Goal: Use online tool/utility: Utilize a website feature to perform a specific function

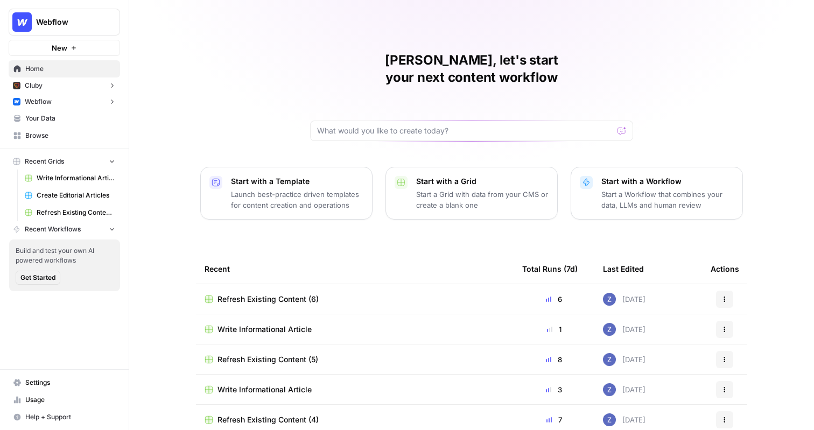
click at [69, 101] on button "Webflow" at bounding box center [65, 102] width 112 height 16
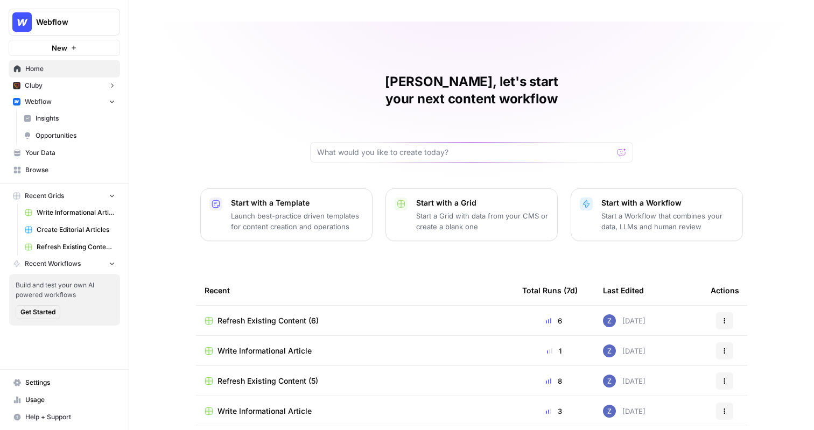
click at [82, 118] on span "Insights" at bounding box center [76, 119] width 80 height 10
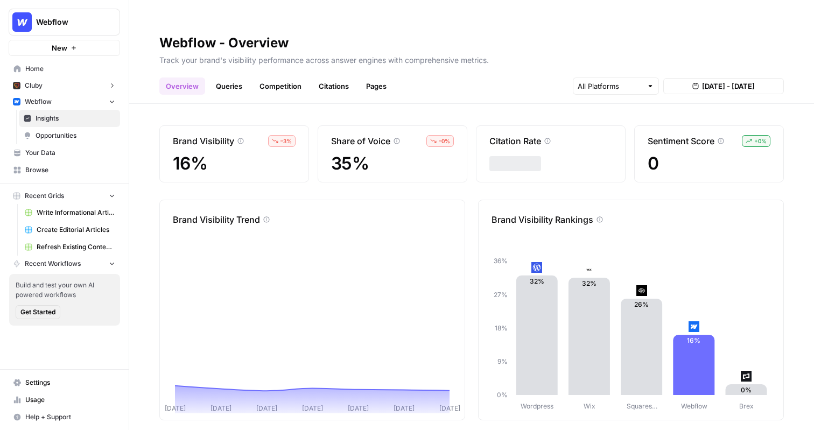
click at [82, 134] on span "Opportunities" at bounding box center [76, 136] width 80 height 10
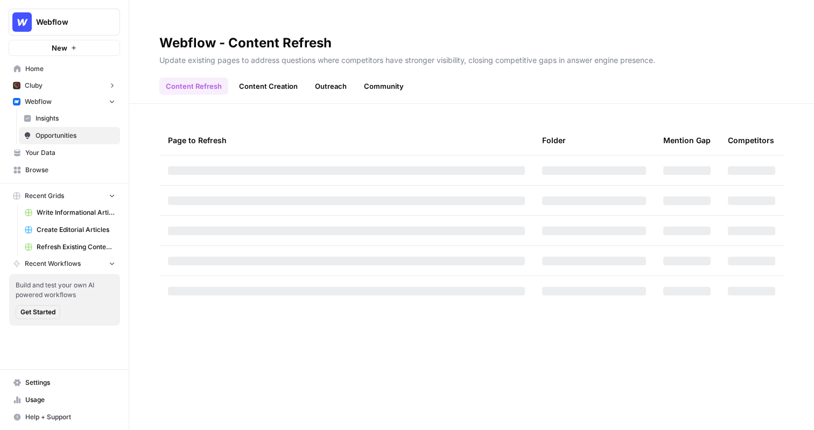
click at [81, 105] on button "Webflow" at bounding box center [65, 102] width 112 height 16
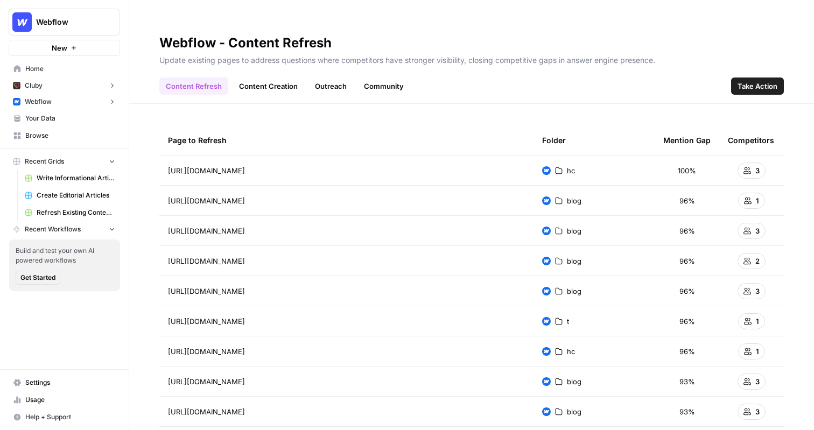
click at [72, 98] on button "Webflow" at bounding box center [65, 102] width 112 height 16
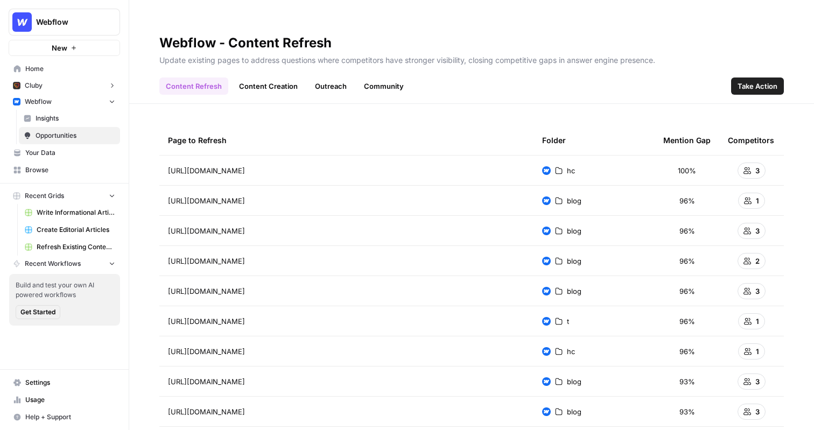
click at [54, 103] on button "Webflow" at bounding box center [65, 102] width 112 height 16
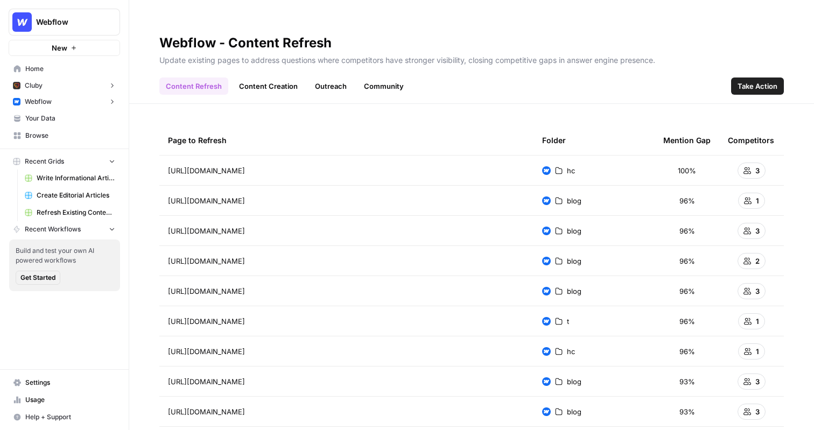
click at [60, 99] on button "Webflow" at bounding box center [65, 102] width 112 height 16
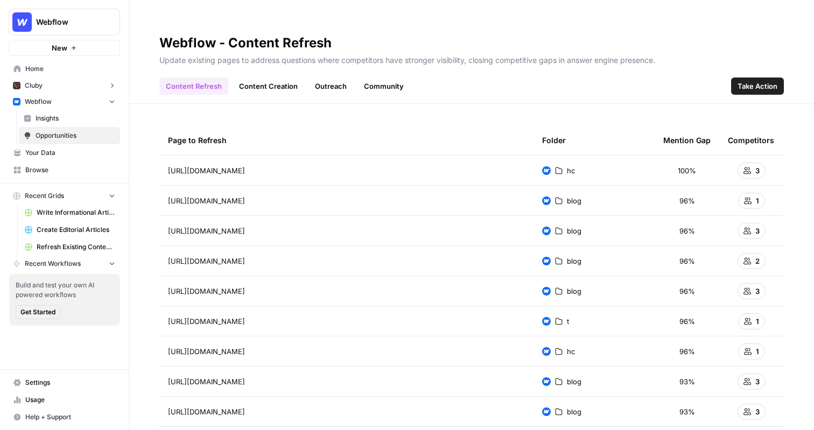
click at [54, 121] on span "Insights" at bounding box center [76, 119] width 80 height 10
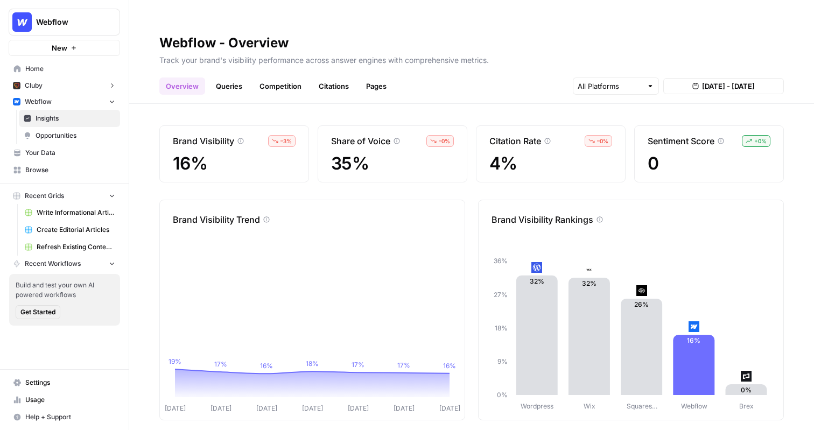
click at [234, 78] on link "Queries" at bounding box center [229, 86] width 39 height 17
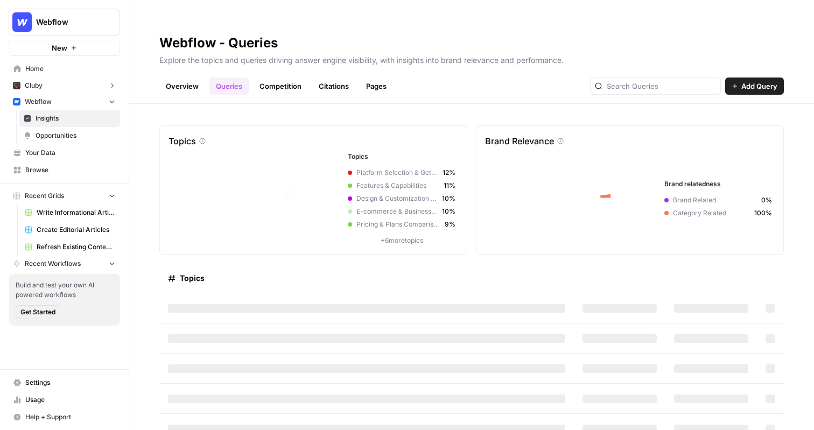
click at [289, 78] on link "Competition" at bounding box center [280, 86] width 55 height 17
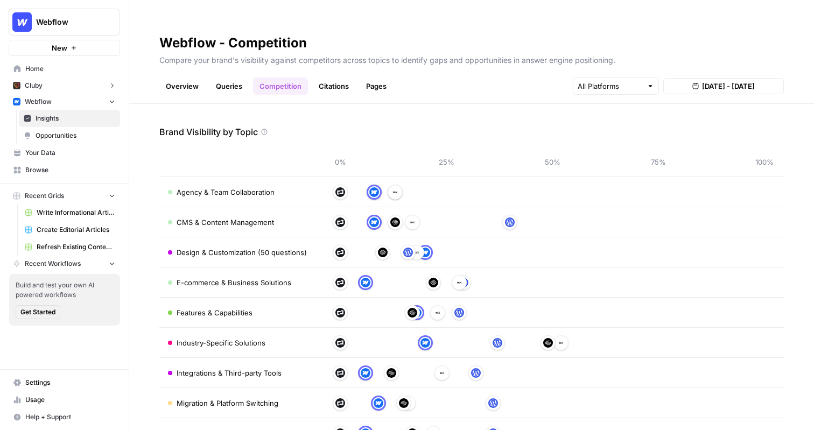
click at [340, 78] on link "Citations" at bounding box center [333, 86] width 43 height 17
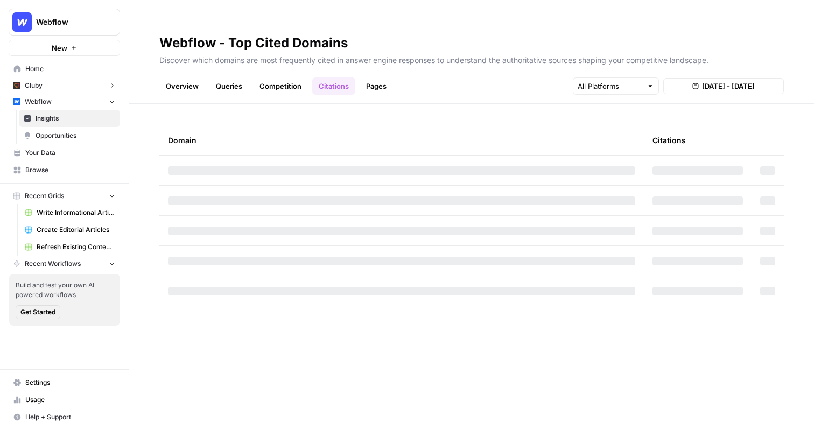
click at [373, 78] on link "Pages" at bounding box center [376, 86] width 33 height 17
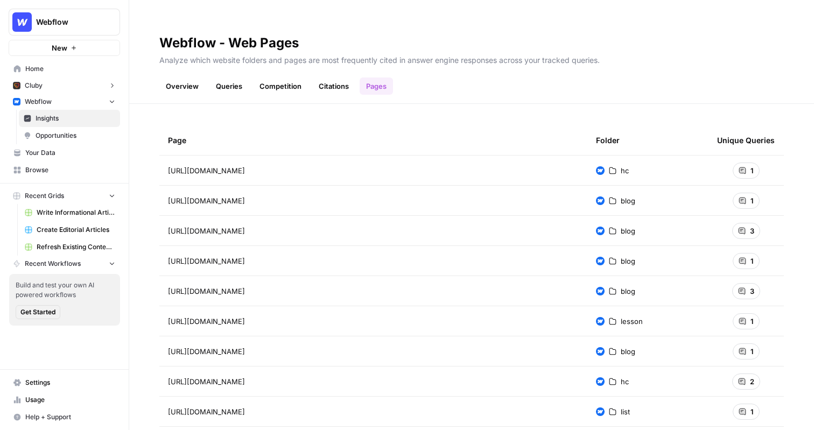
click at [49, 136] on span "Opportunities" at bounding box center [76, 136] width 80 height 10
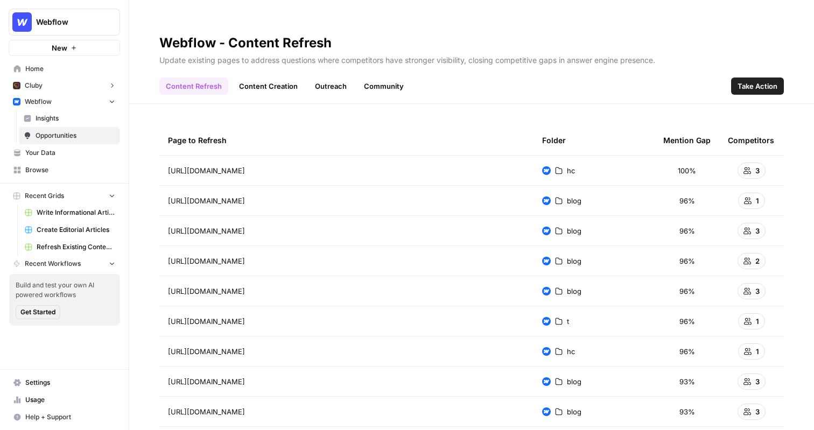
click at [256, 78] on link "Content Creation" at bounding box center [269, 86] width 72 height 17
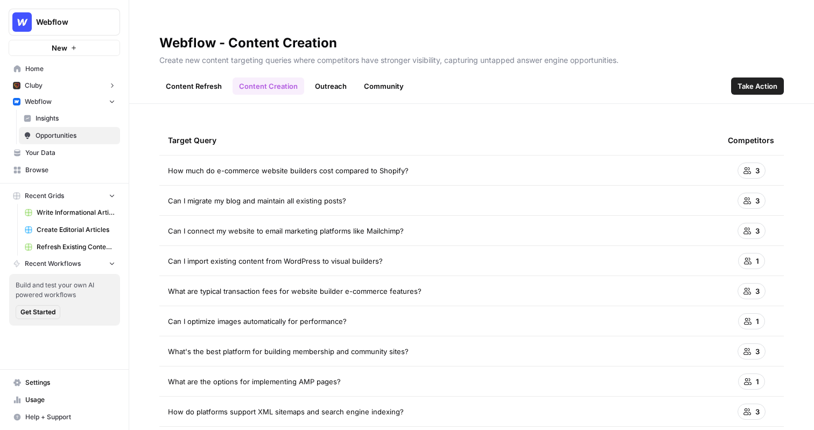
click at [337, 78] on link "Outreach" at bounding box center [331, 86] width 45 height 17
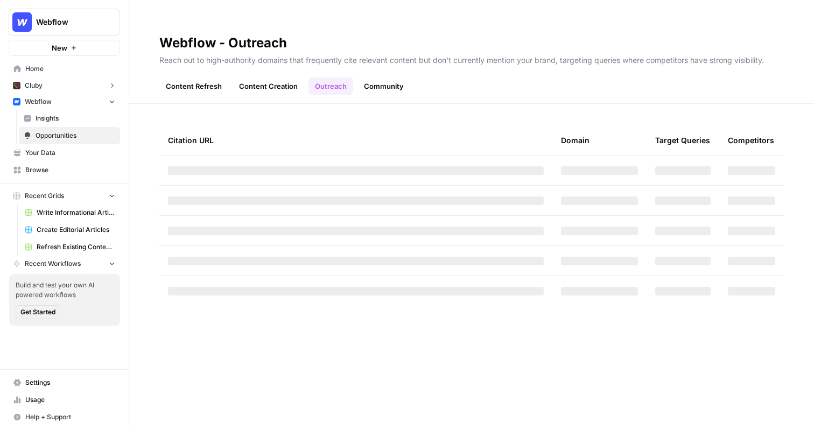
click at [391, 78] on link "Community" at bounding box center [384, 86] width 53 height 17
click at [215, 78] on link "Content Refresh" at bounding box center [193, 86] width 69 height 17
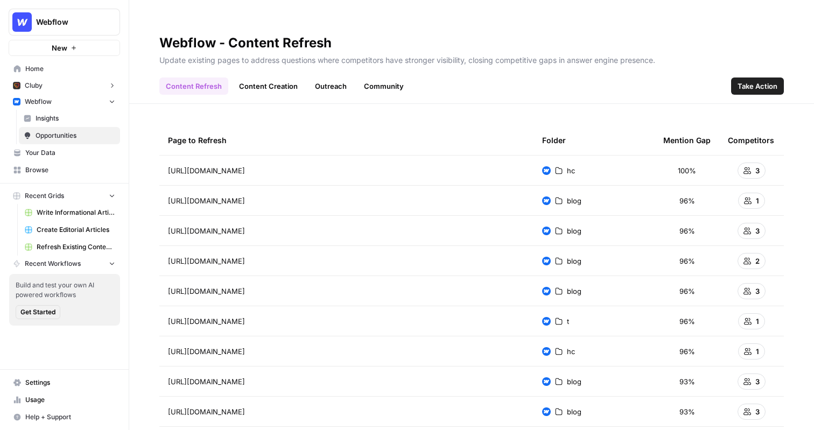
click at [754, 81] on span "Take Action" at bounding box center [758, 86] width 40 height 11
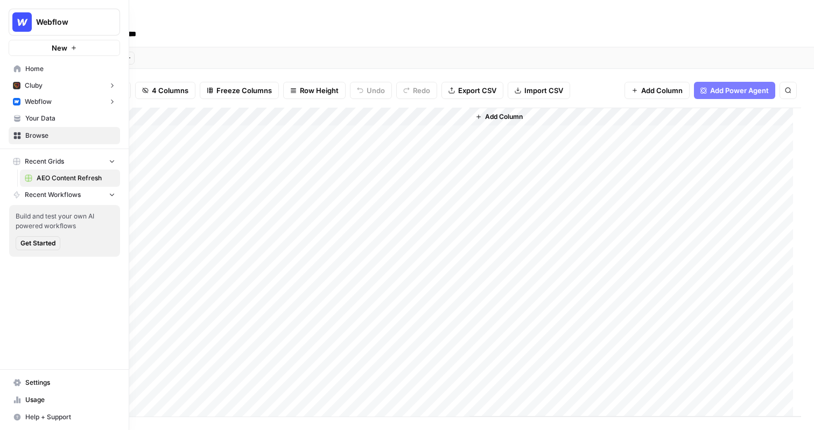
click at [43, 105] on span "Webflow" at bounding box center [38, 102] width 27 height 10
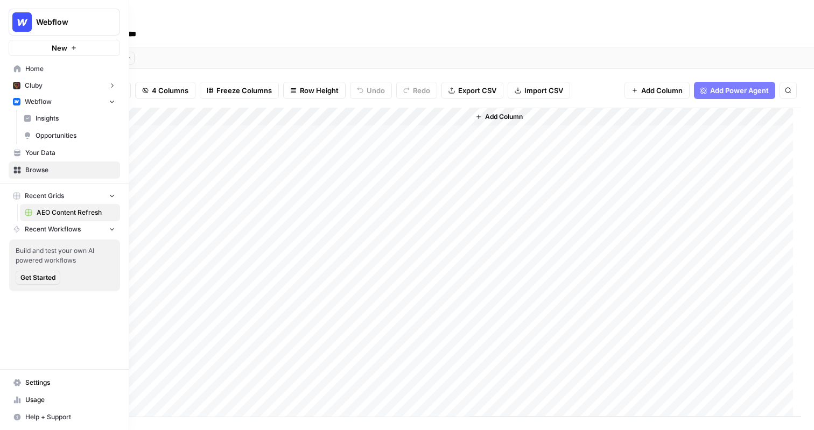
click at [57, 138] on span "Opportunities" at bounding box center [76, 136] width 80 height 10
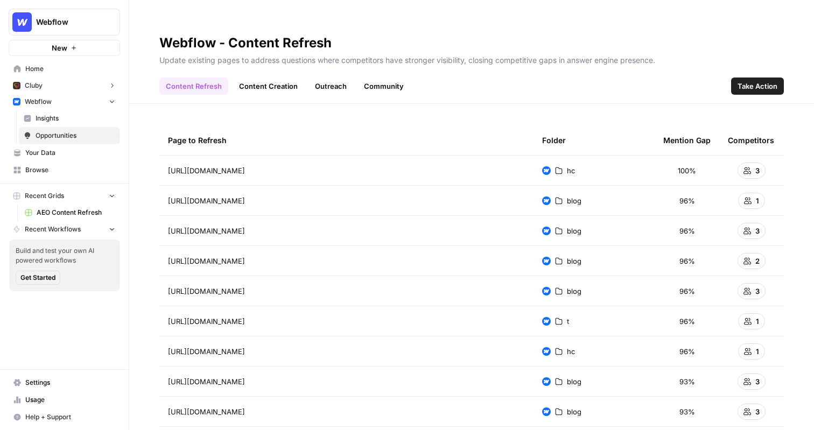
click at [288, 78] on link "Content Creation" at bounding box center [269, 86] width 72 height 17
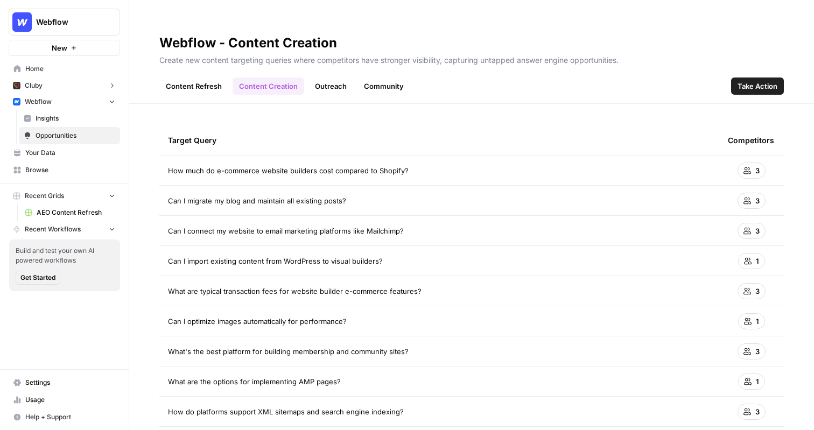
click at [96, 24] on span "Webflow" at bounding box center [68, 22] width 65 height 11
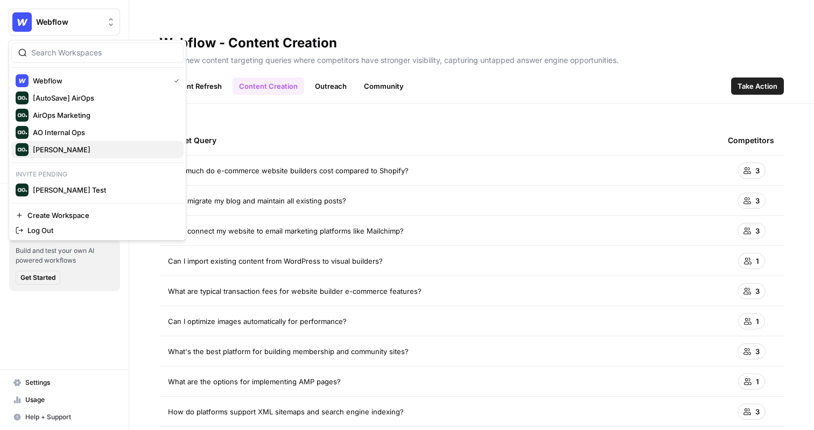
click at [91, 146] on span "[PERSON_NAME]" at bounding box center [104, 149] width 142 height 11
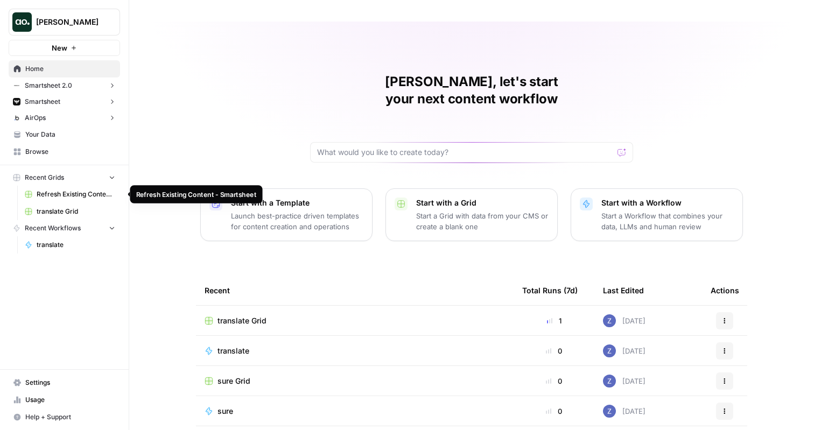
click at [68, 195] on span "Refresh Existing Content - Smartsheet" at bounding box center [76, 195] width 79 height 10
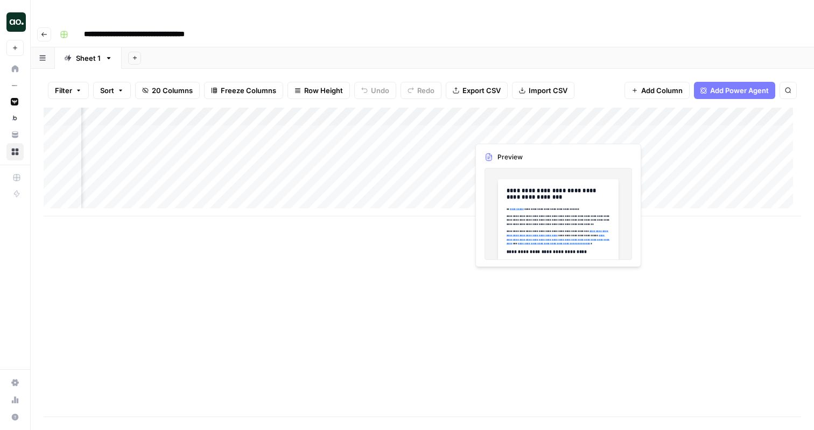
scroll to position [0, 134]
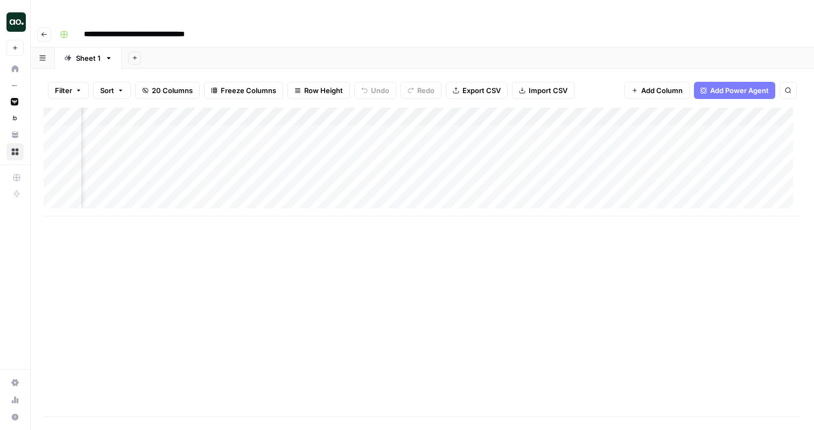
click at [699, 111] on div "Add Column" at bounding box center [423, 162] width 758 height 109
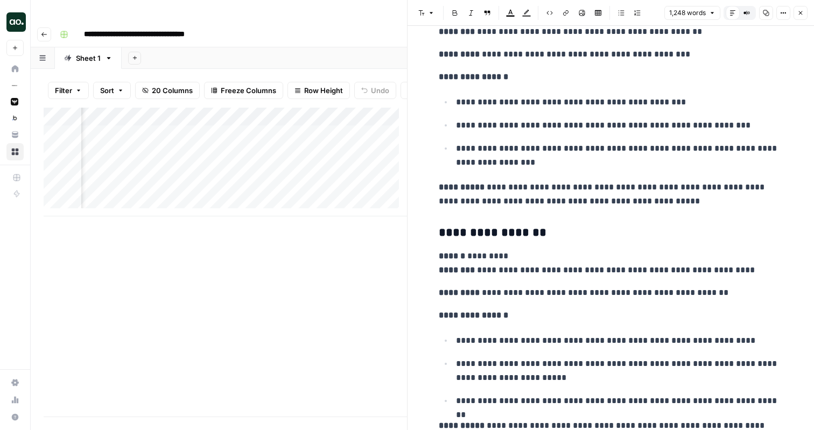
scroll to position [3490, 0]
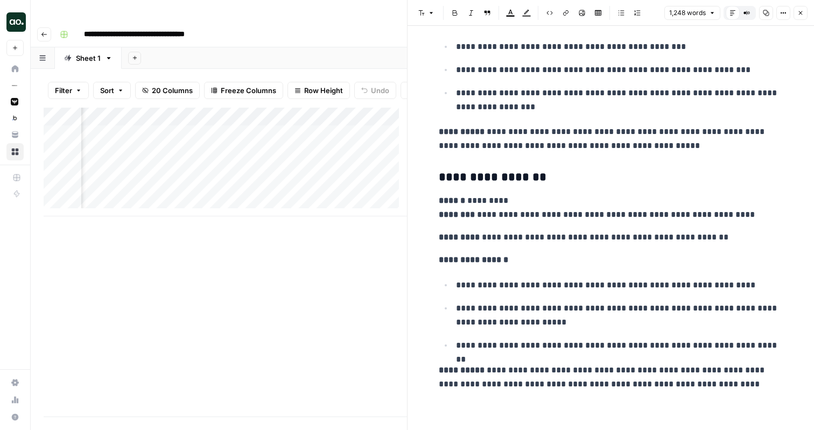
click at [800, 16] on icon "button" at bounding box center [801, 13] width 6 height 6
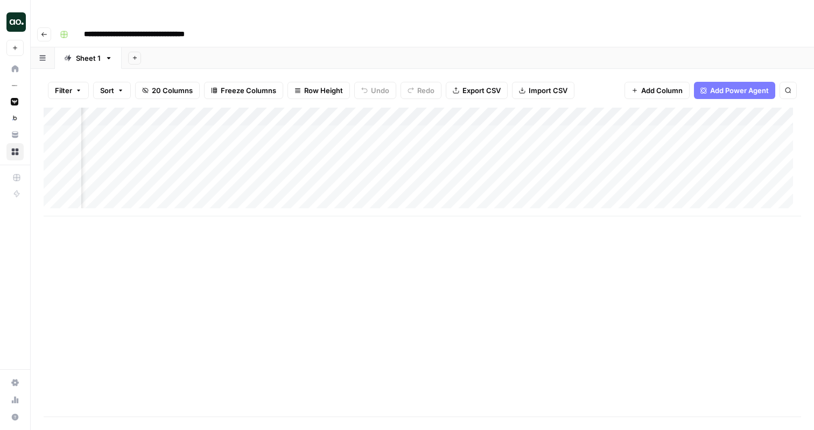
scroll to position [0, 1104]
click at [669, 113] on div "Add Column" at bounding box center [423, 162] width 758 height 109
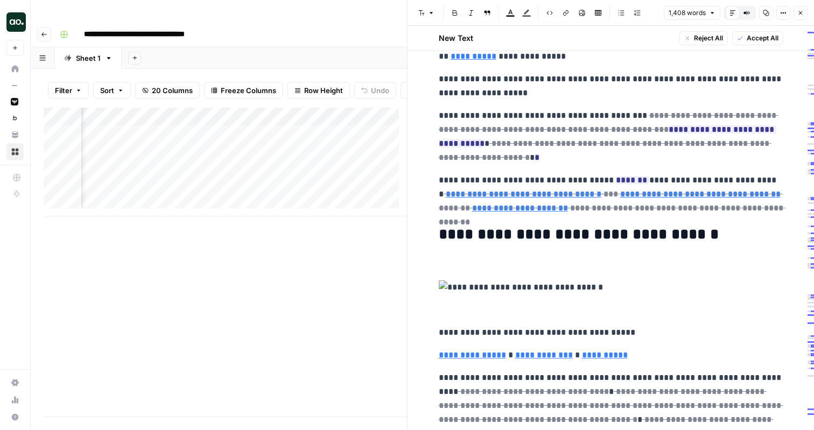
scroll to position [95, 0]
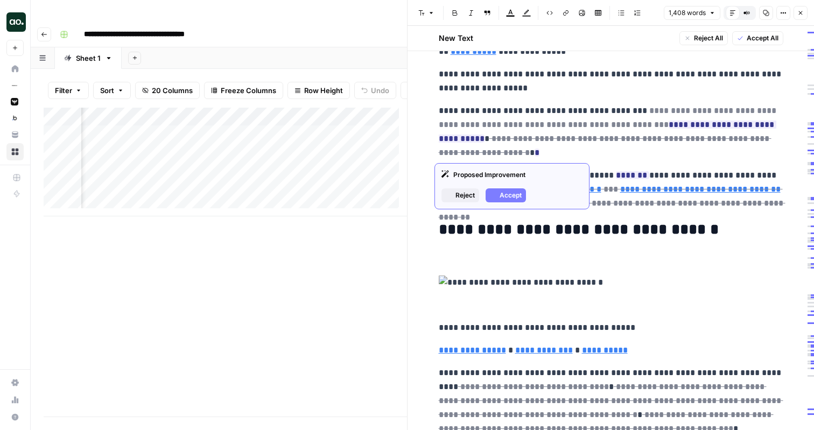
click at [623, 124] on del "**********" at bounding box center [609, 118] width 340 height 22
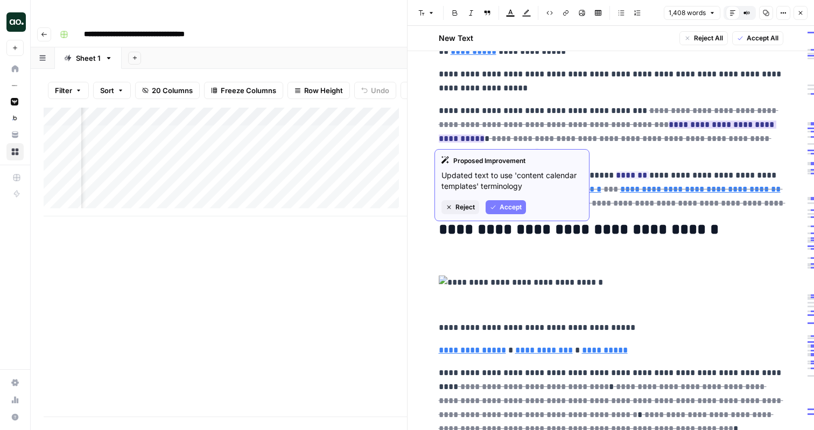
click at [660, 127] on ins "**********" at bounding box center [608, 132] width 338 height 22
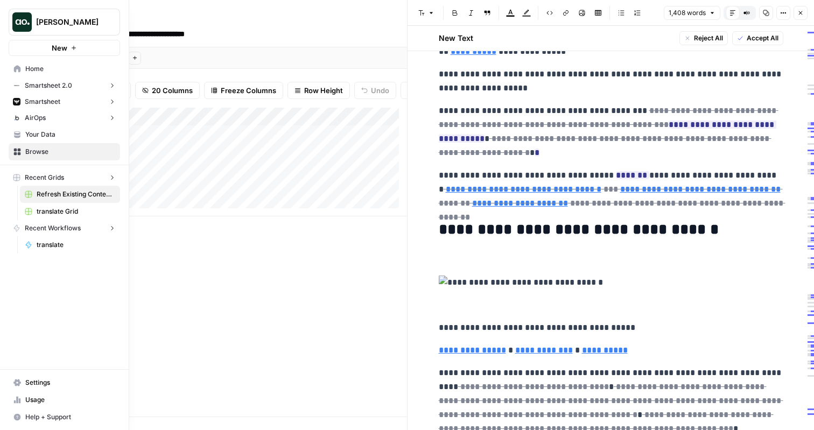
click at [22, 22] on img "Workspace: Zoe Jessup" at bounding box center [21, 21] width 19 height 19
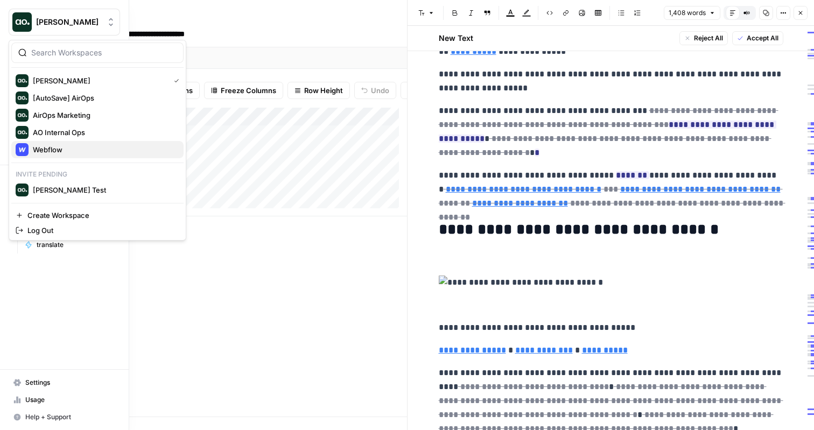
click at [56, 152] on span "Webflow" at bounding box center [104, 149] width 142 height 11
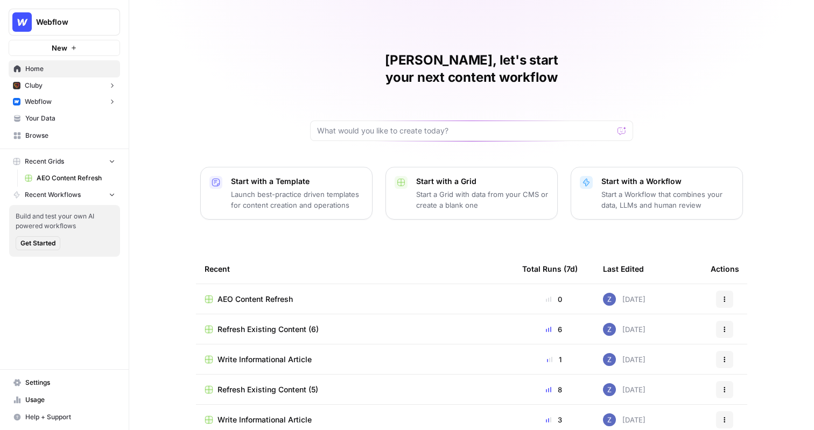
click at [75, 105] on button "Webflow" at bounding box center [65, 102] width 112 height 16
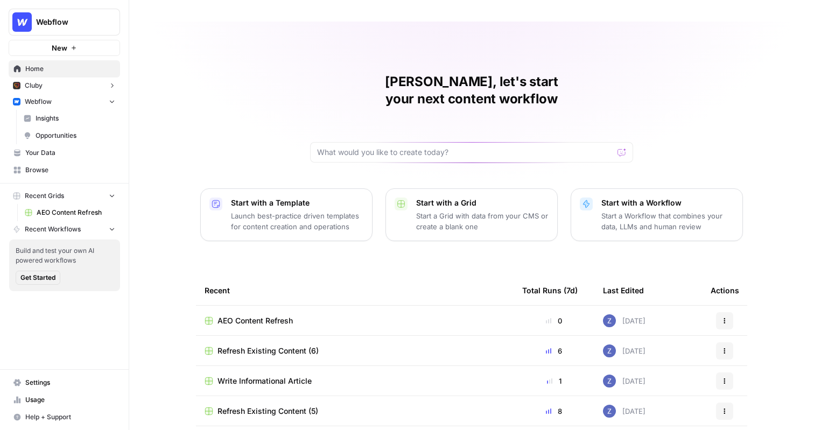
click at [401, 142] on div at bounding box center [471, 152] width 323 height 20
click at [399, 147] on input "text" at bounding box center [465, 152] width 296 height 11
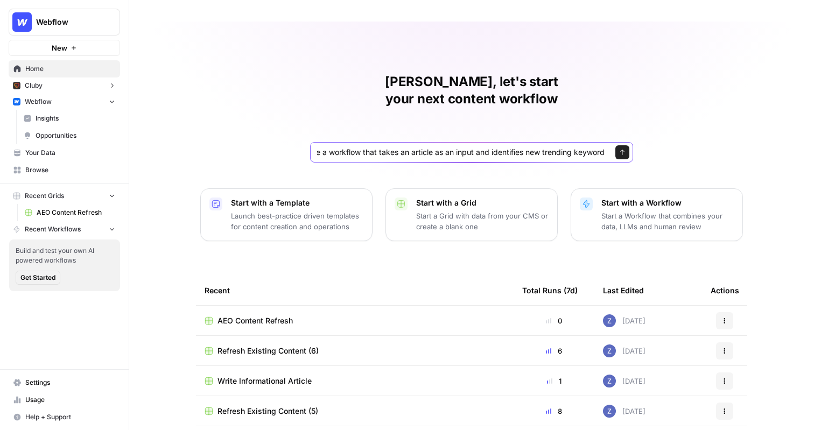
type input "can you create me a workflow that takes an article as an input and identifies n…"
click button "Send" at bounding box center [623, 152] width 14 height 14
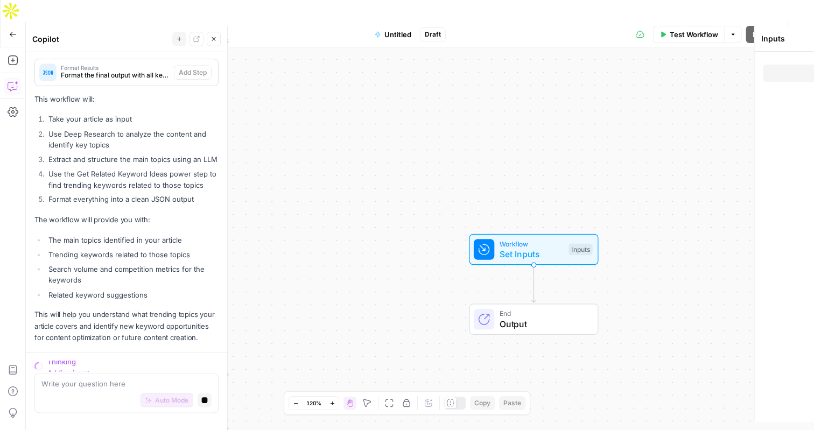
scroll to position [644, 0]
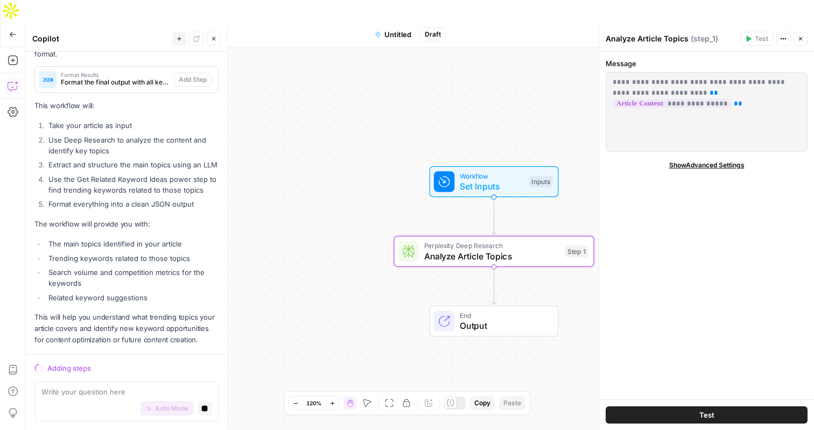
drag, startPoint x: 310, startPoint y: 212, endPoint x: 269, endPoint y: 143, distance: 80.2
click at [270, 143] on div "Workflow Set Inputs Inputs Perplexity Deep Research Analyze Article Topics Step…" at bounding box center [420, 249] width 789 height 405
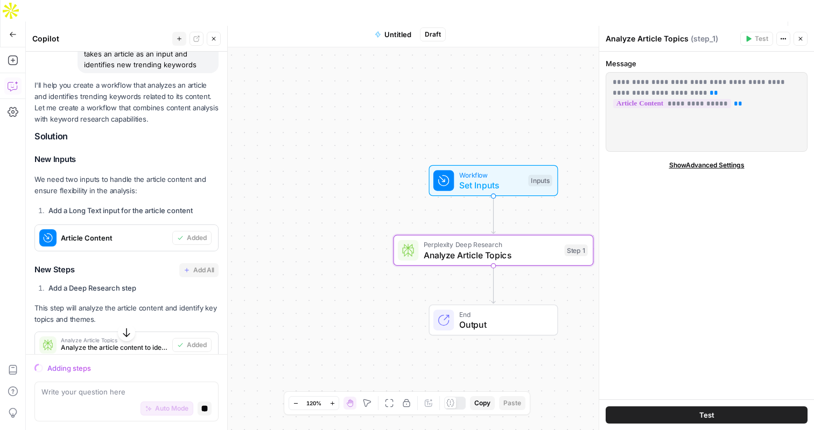
scroll to position [101, 0]
